Goal: Transaction & Acquisition: Download file/media

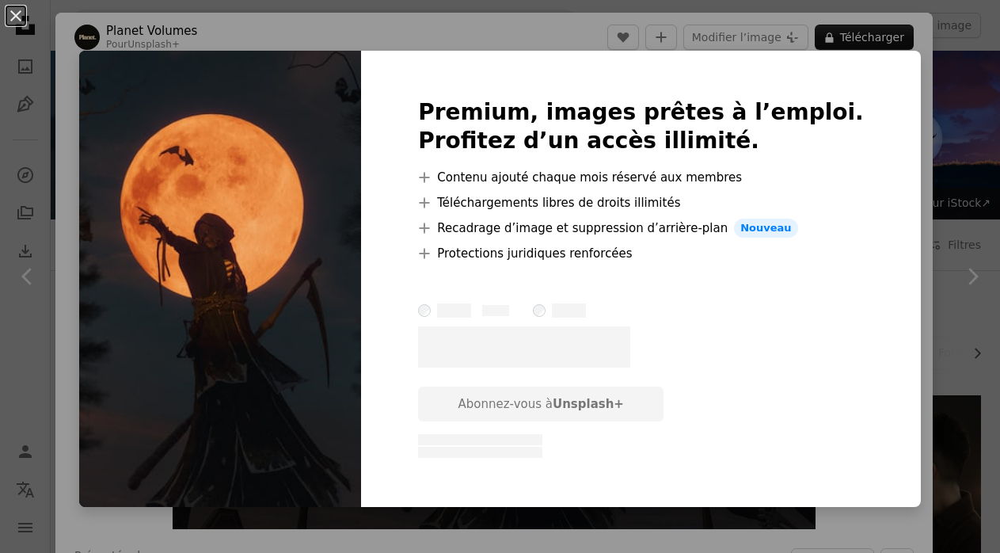
scroll to position [1179, 0]
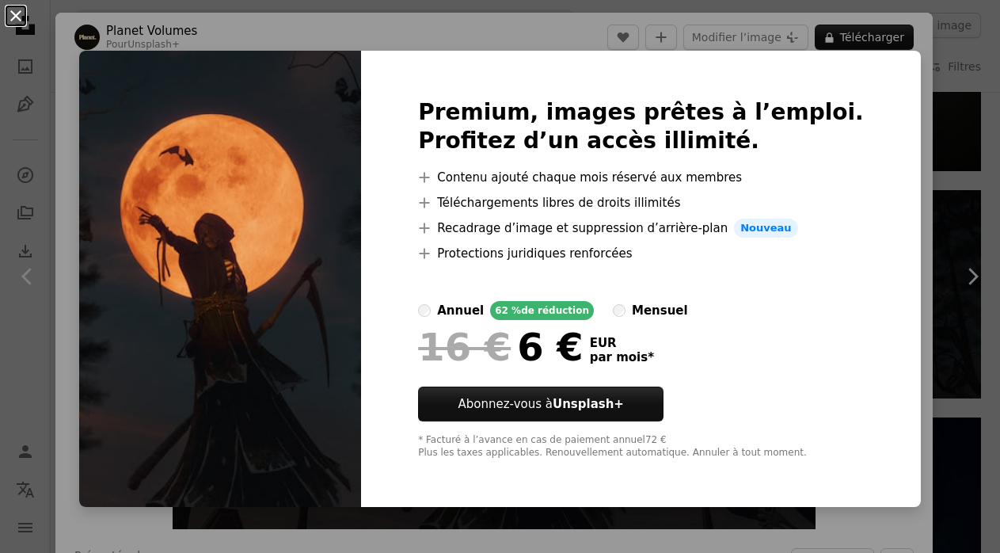
click at [19, 16] on button "An X shape" at bounding box center [15, 15] width 19 height 19
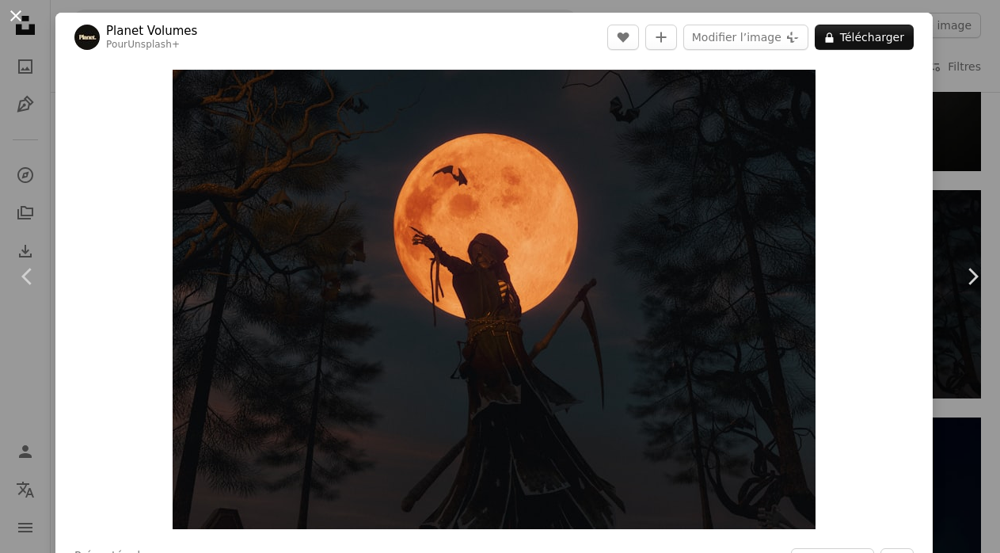
click at [17, 13] on button "An X shape" at bounding box center [15, 15] width 19 height 19
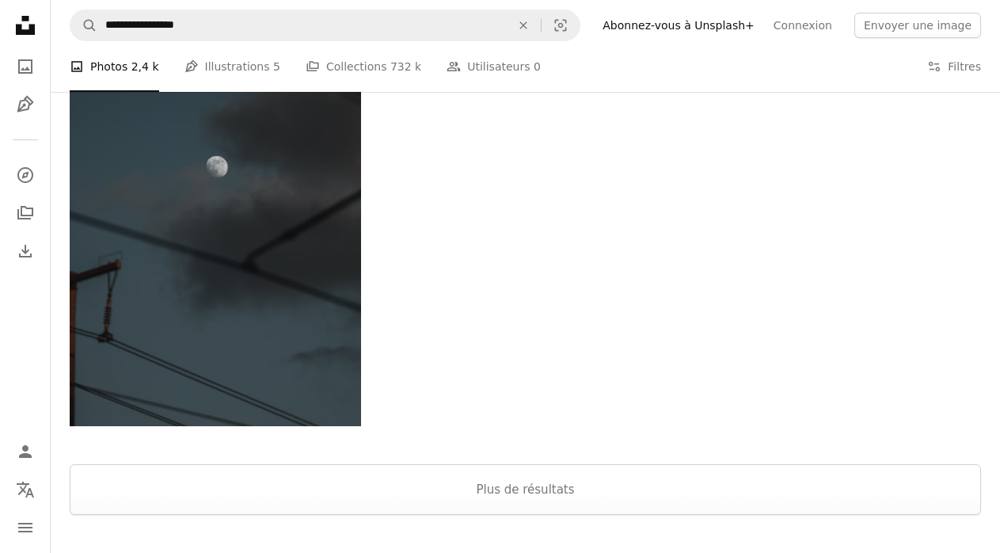
scroll to position [3124, 0]
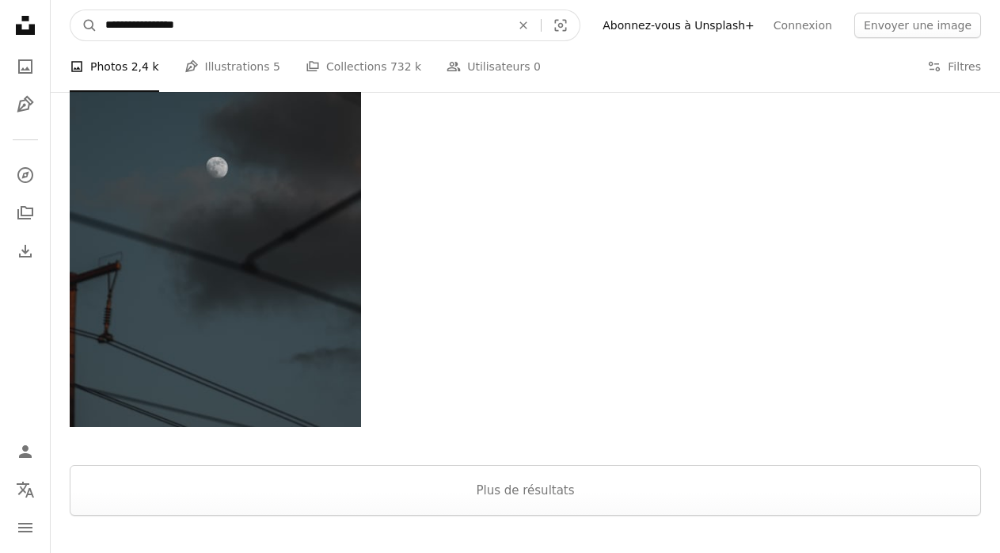
click at [210, 28] on input "**********" at bounding box center [301, 25] width 409 height 30
type input "**********"
click at [84, 25] on button "A magnifying glass" at bounding box center [83, 25] width 27 height 30
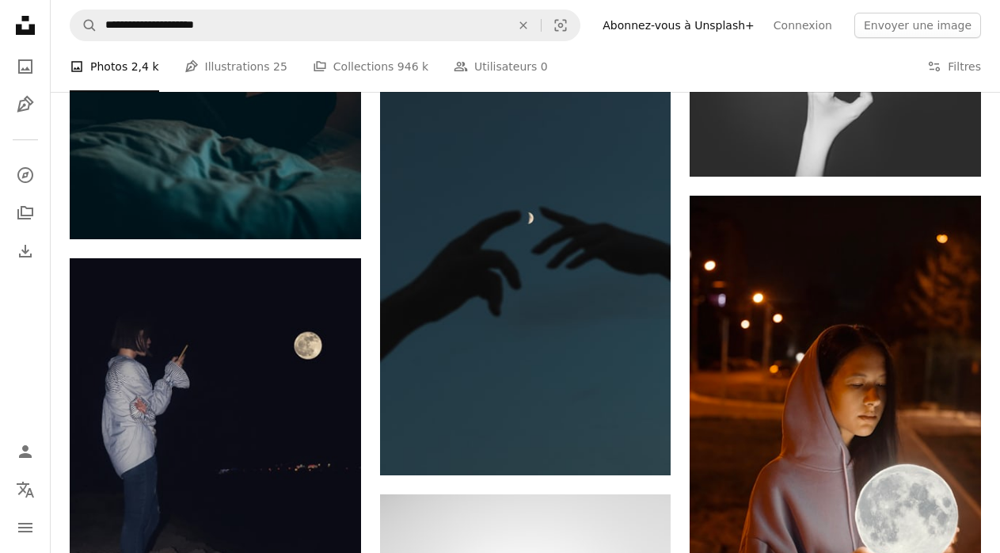
scroll to position [820, 0]
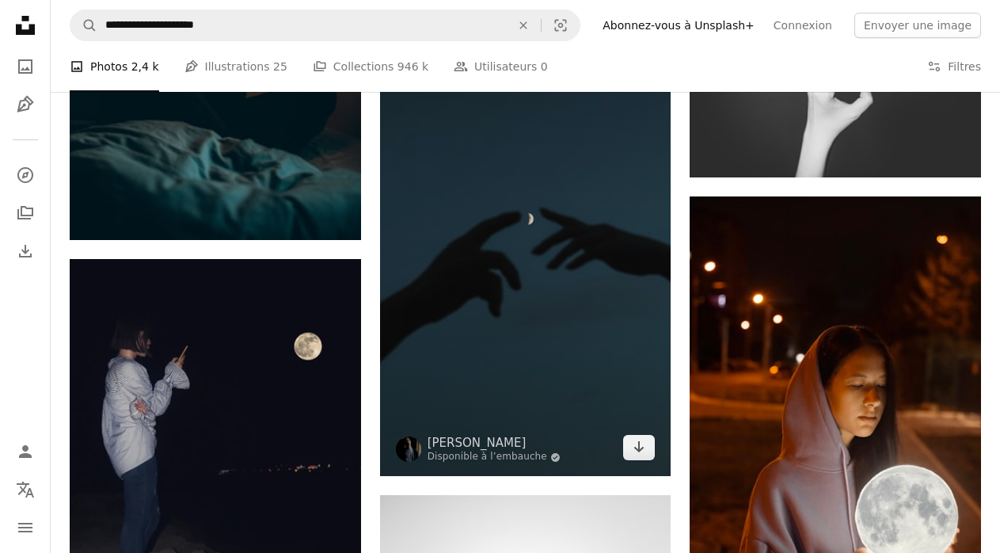
click at [550, 299] on img at bounding box center [525, 218] width 291 height 518
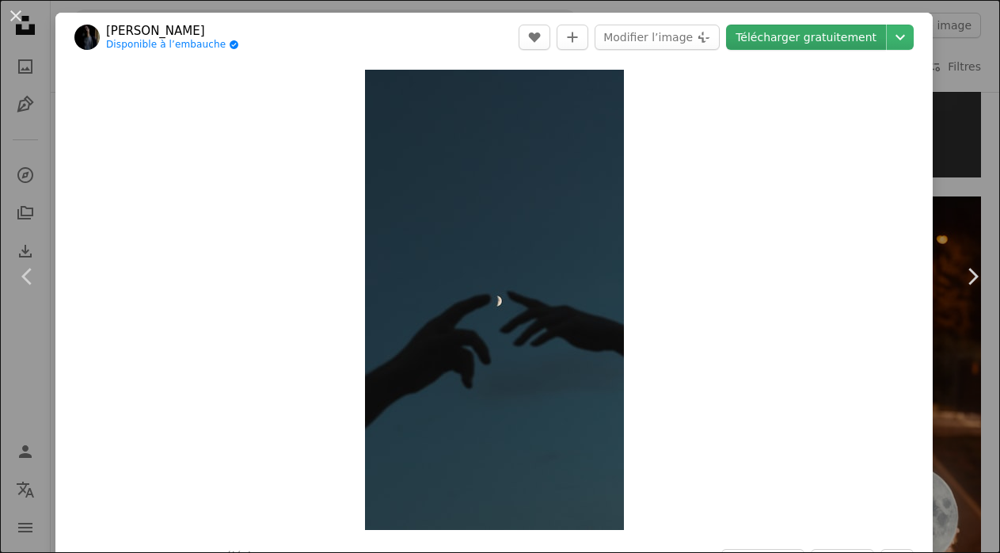
click at [860, 39] on link "Télécharger gratuitement" at bounding box center [806, 37] width 160 height 25
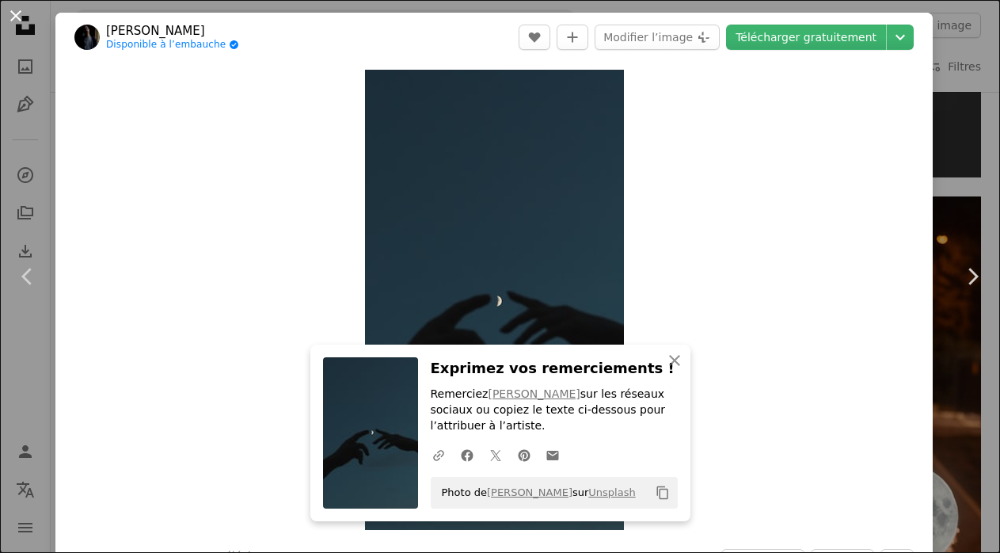
click at [17, 15] on button "An X shape" at bounding box center [15, 15] width 19 height 19
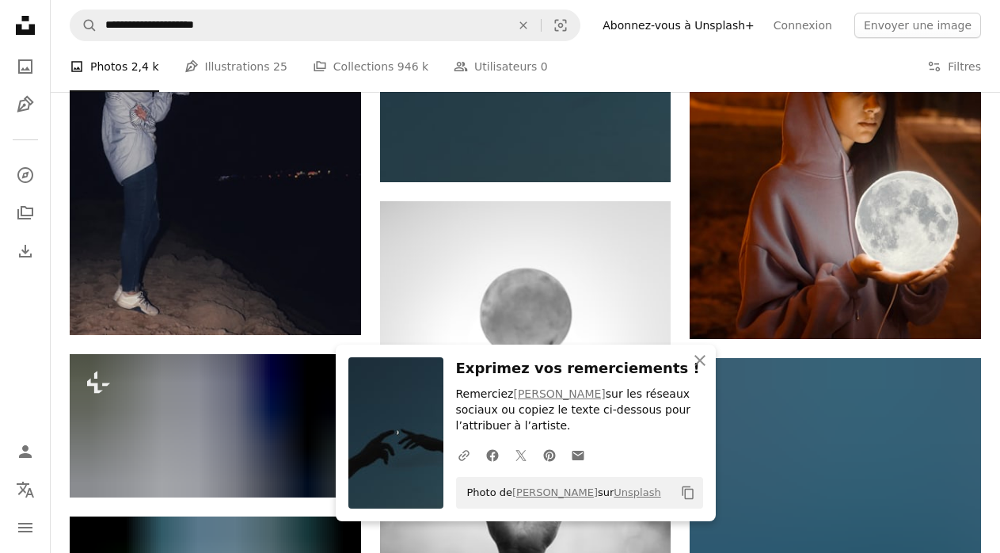
scroll to position [1118, 0]
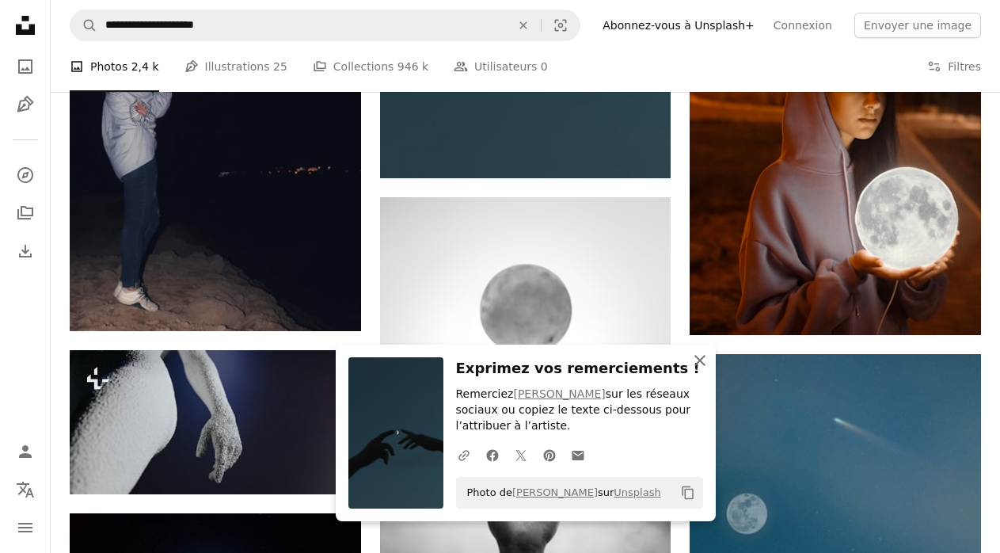
click at [699, 363] on icon "button" at bounding box center [700, 360] width 11 height 11
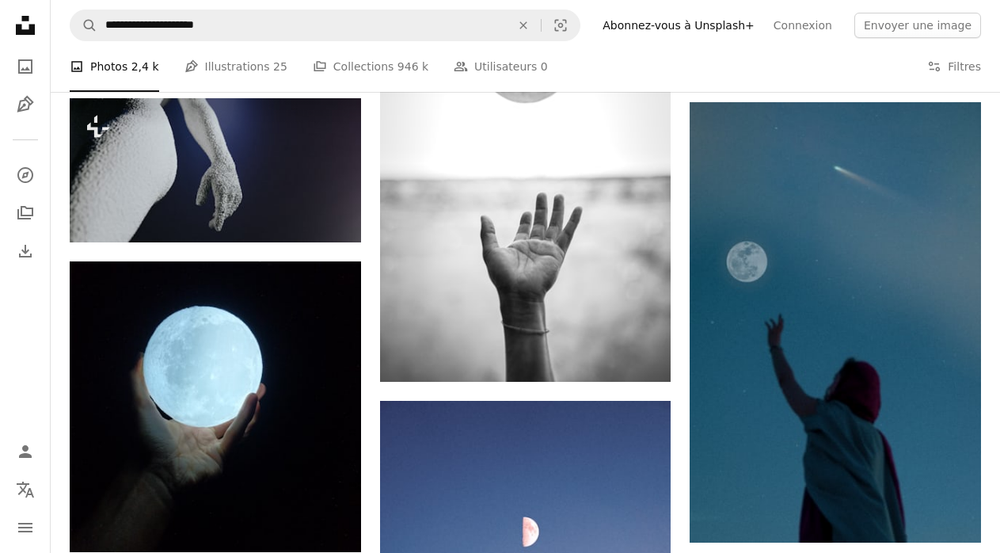
scroll to position [1370, 0]
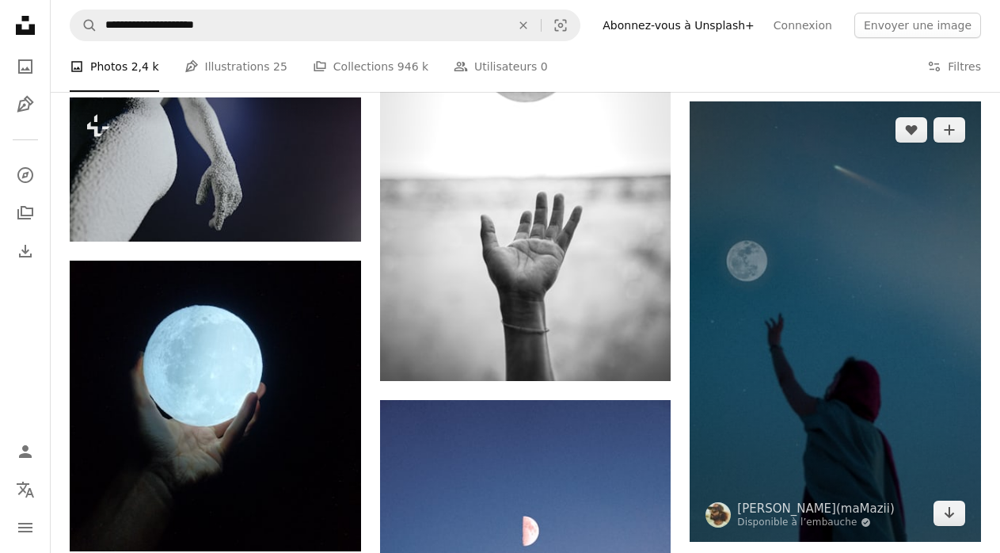
click at [860, 333] on img at bounding box center [835, 321] width 291 height 440
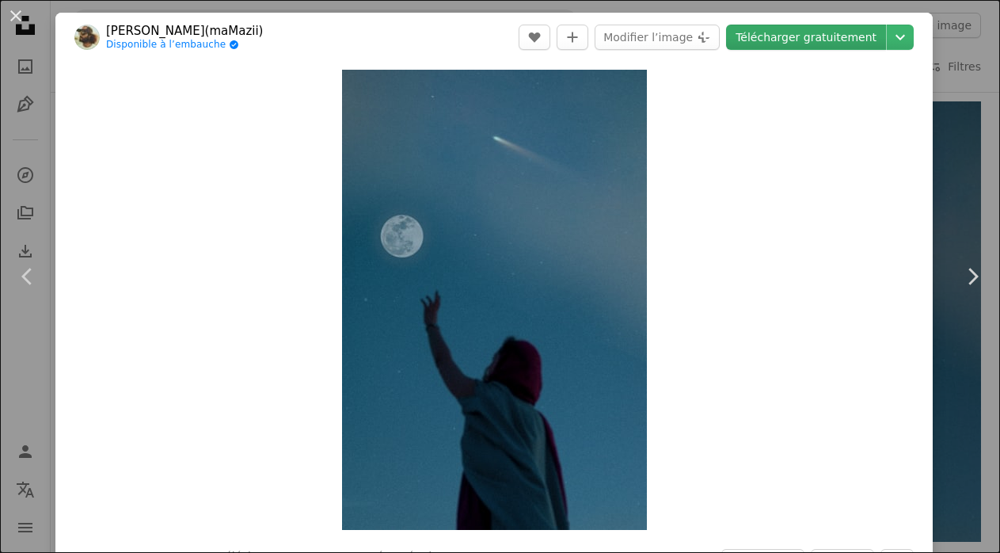
click at [841, 39] on link "Télécharger gratuitement" at bounding box center [806, 37] width 160 height 25
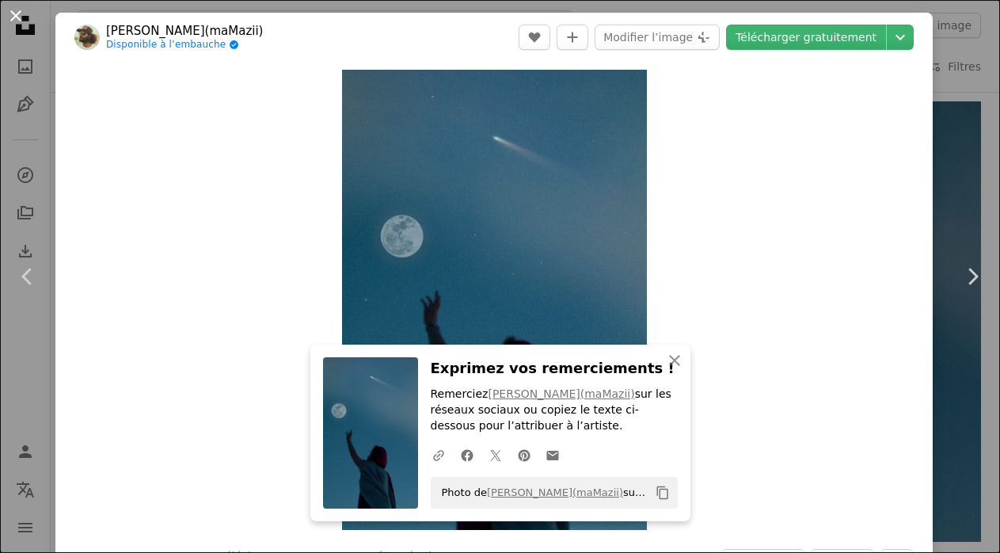
click at [17, 13] on button "An X shape" at bounding box center [15, 15] width 19 height 19
